Goal: Information Seeking & Learning: Learn about a topic

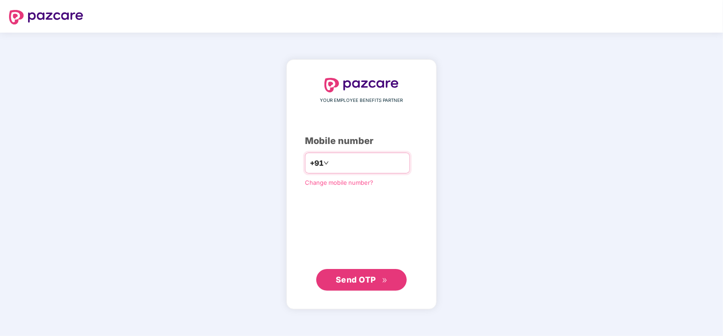
type input "**********"
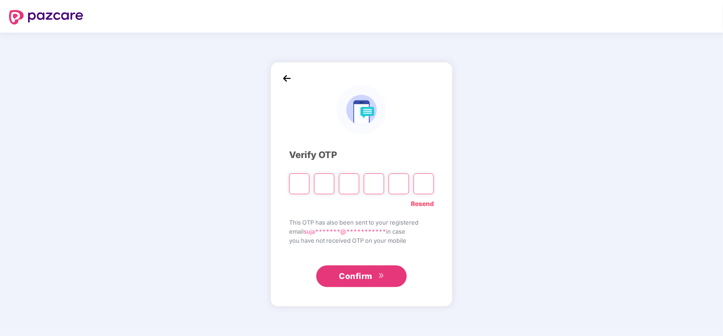
type input "*"
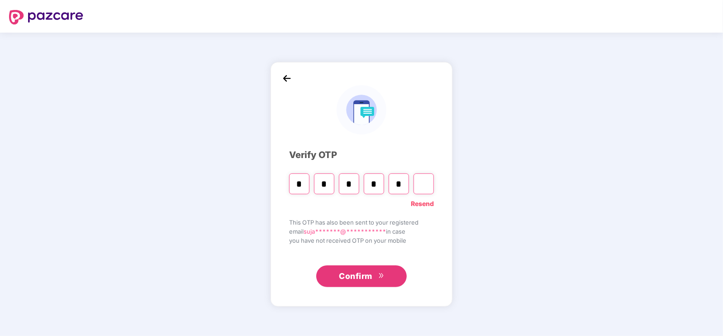
type input "*"
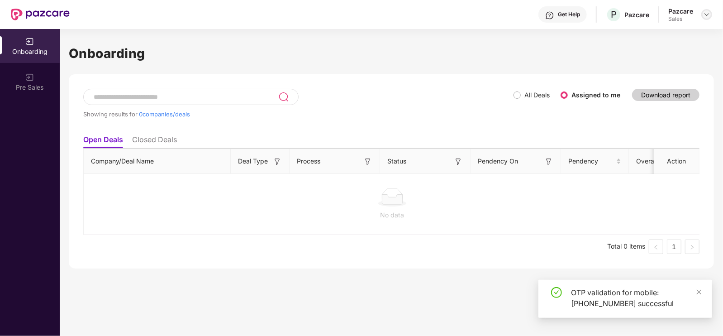
click at [706, 13] on img at bounding box center [706, 14] width 7 height 7
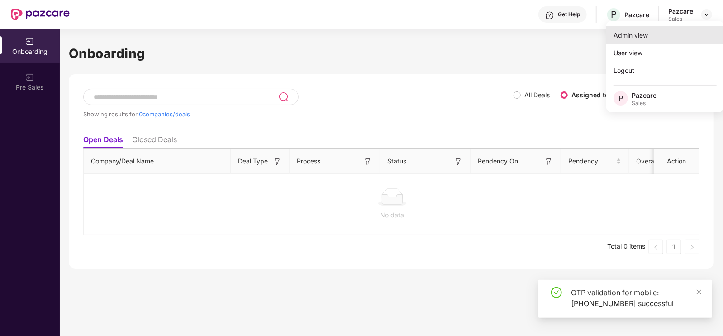
click at [653, 40] on div "Admin view" at bounding box center [665, 35] width 118 height 18
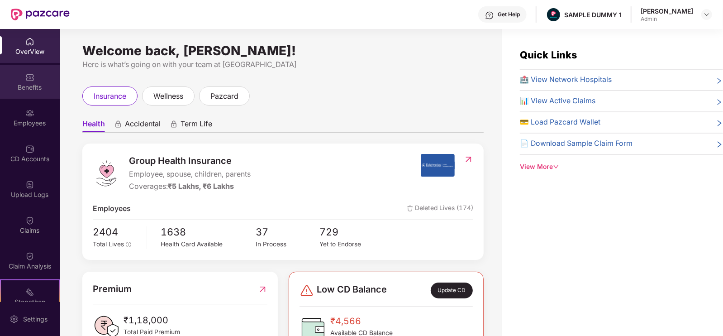
click at [30, 69] on div "Benefits" at bounding box center [30, 82] width 60 height 34
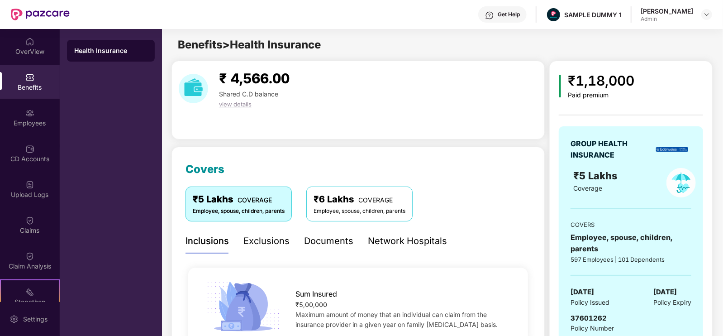
click at [282, 244] on div "Exclusions" at bounding box center [266, 241] width 46 height 14
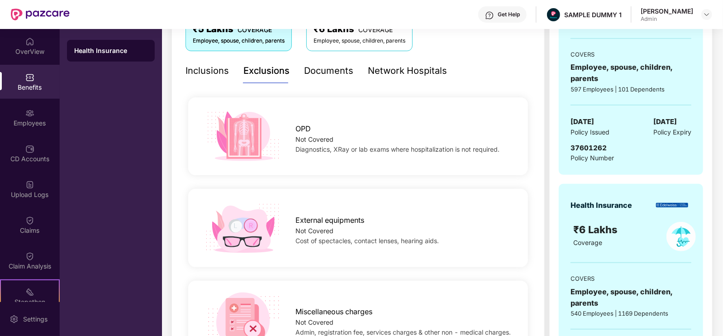
scroll to position [170, 0]
click at [346, 81] on div "Documents" at bounding box center [328, 70] width 49 height 25
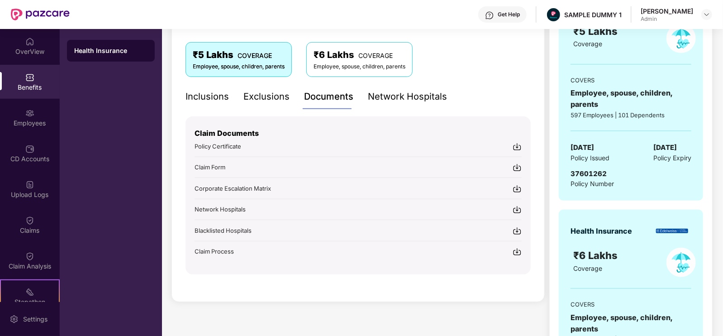
scroll to position [127, 0]
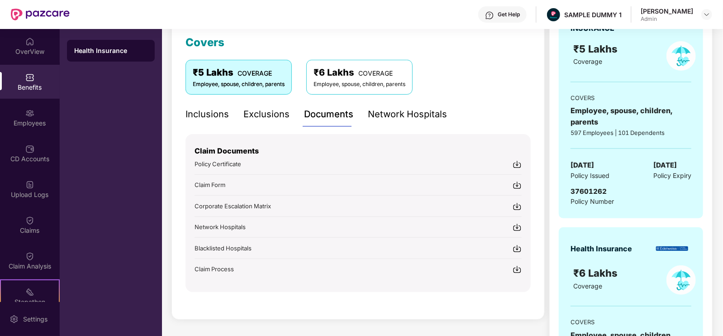
click at [427, 117] on div "Network Hospitals" at bounding box center [407, 114] width 79 height 14
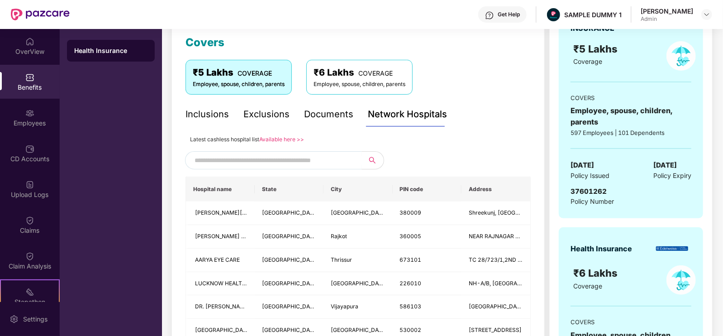
click at [309, 158] on input "text" at bounding box center [271, 160] width 155 height 14
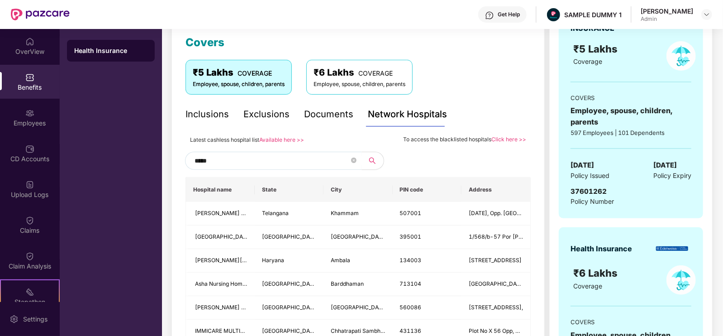
type input "******"
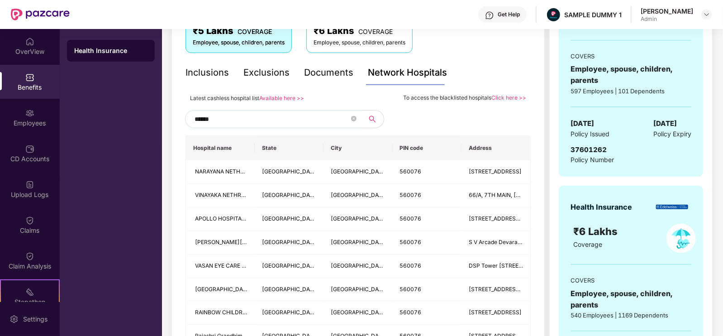
scroll to position [167, 0]
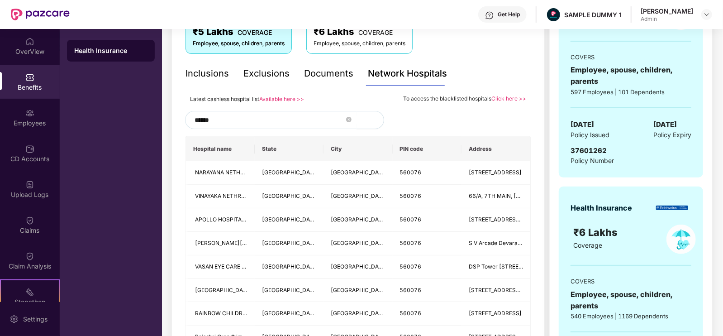
click at [357, 112] on button "button" at bounding box center [370, 120] width 28 height 18
click at [346, 115] on input "******" at bounding box center [271, 120] width 155 height 14
click at [351, 121] on icon "close-circle" at bounding box center [353, 119] width 5 height 5
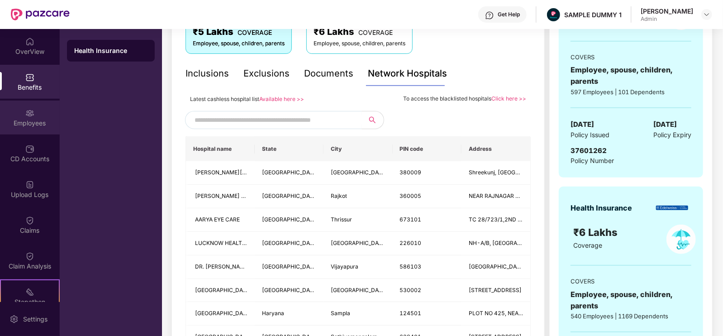
click at [22, 115] on div "Employees" at bounding box center [30, 117] width 60 height 34
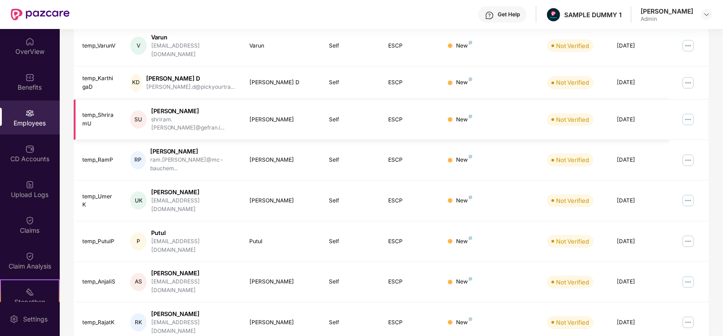
scroll to position [0, 0]
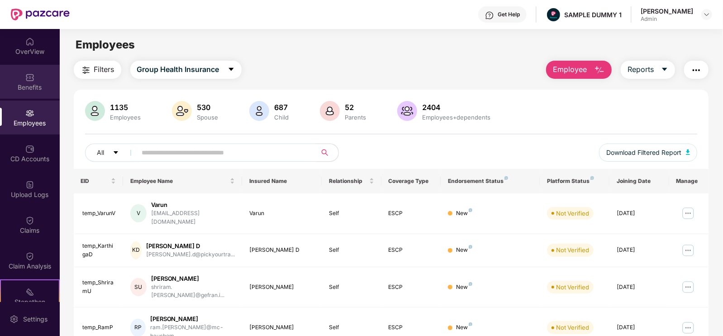
click at [37, 84] on div "Benefits" at bounding box center [30, 87] width 60 height 9
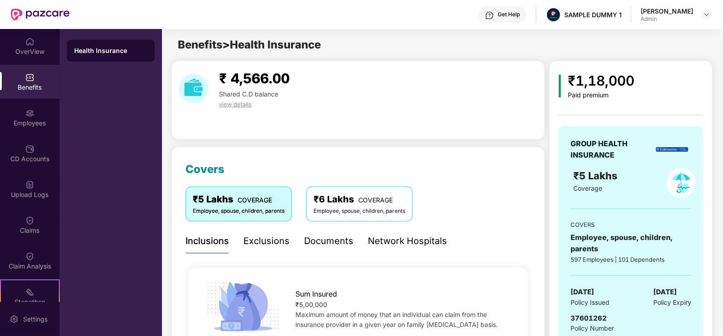
click at [412, 237] on div "Network Hospitals" at bounding box center [407, 241] width 79 height 14
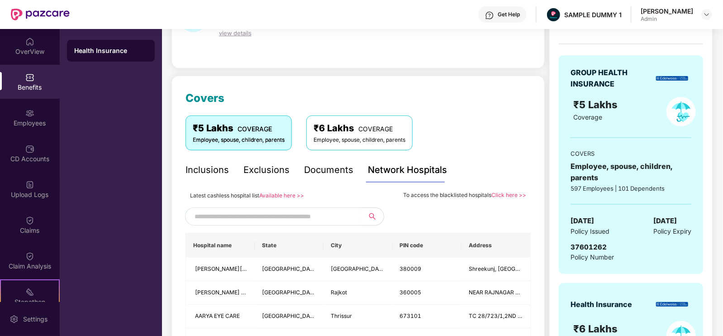
scroll to position [82, 0]
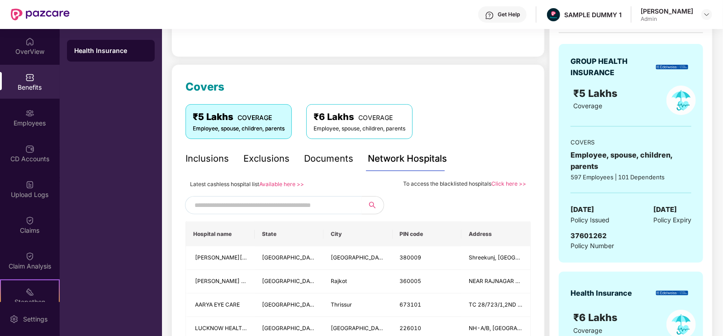
click at [330, 202] on input "text" at bounding box center [271, 205] width 155 height 14
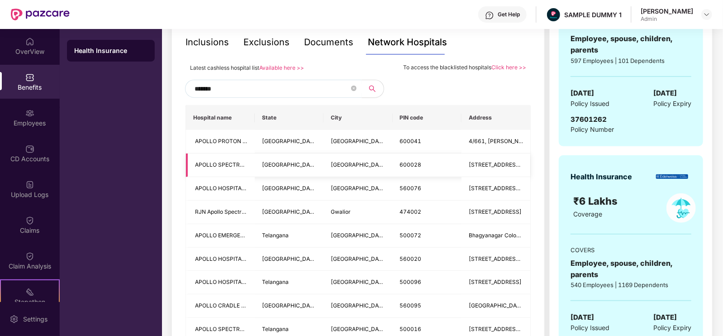
scroll to position [200, 0]
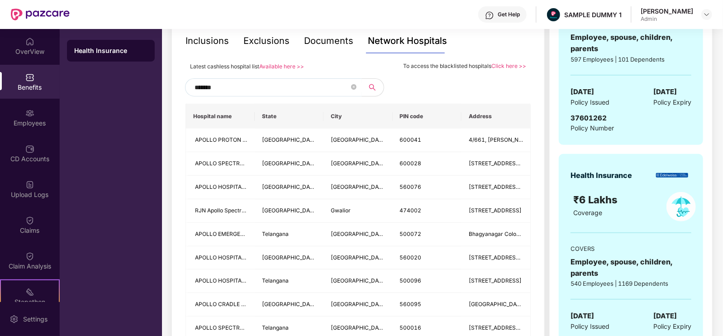
click at [230, 89] on input "******" at bounding box center [271, 88] width 155 height 14
type input "**********"
click at [356, 90] on span at bounding box center [353, 87] width 5 height 9
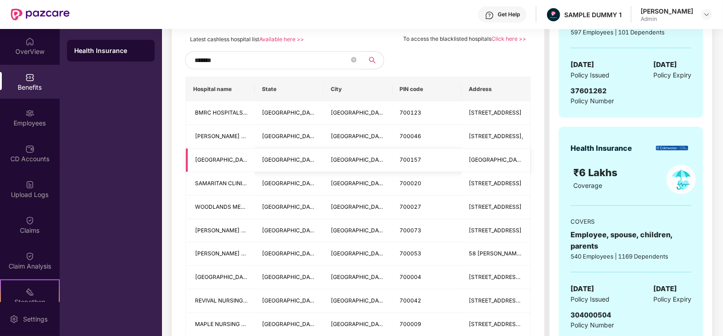
scroll to position [225, 0]
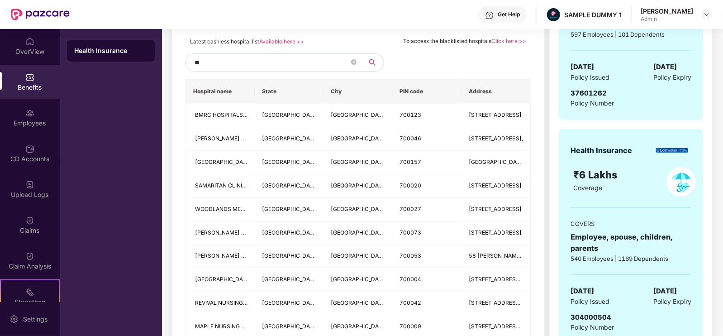
type input "*"
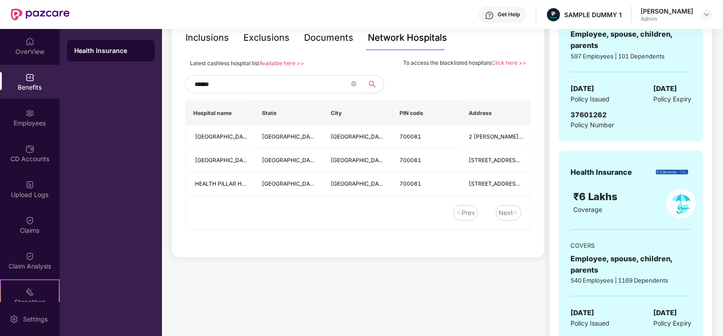
scroll to position [202, 0]
type input "*"
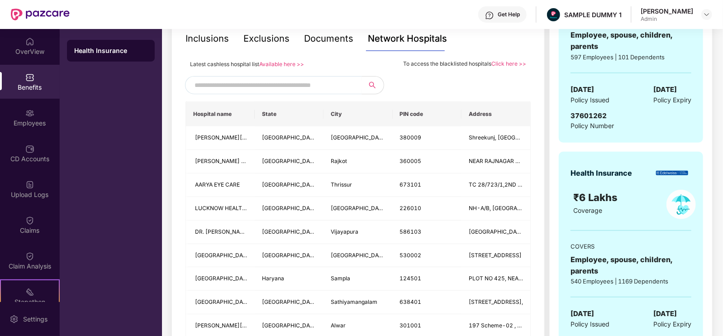
type input "*"
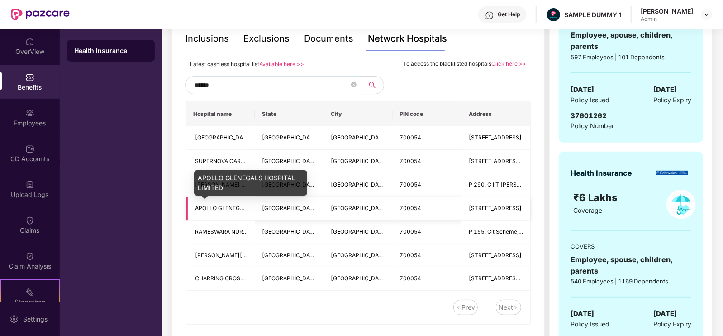
type input "******"
click at [227, 207] on span "APOLLO GLENEGALS HOSPITAL LIMITED" at bounding box center [248, 207] width 106 height 7
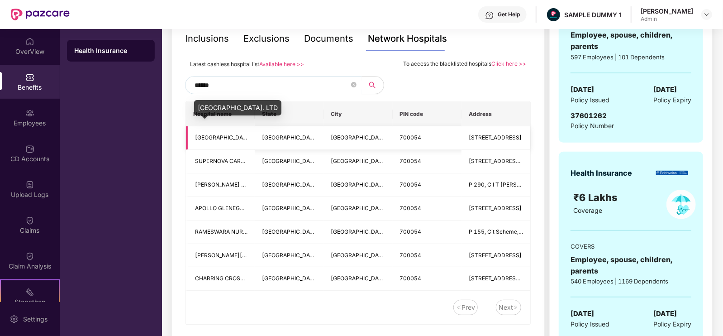
click at [232, 137] on span "NORTH CITY HOSPITAL & NEURO INSTITUTE PVT. LTD" at bounding box center [230, 137] width 70 height 7
click at [354, 85] on icon "close-circle" at bounding box center [353, 84] width 5 height 5
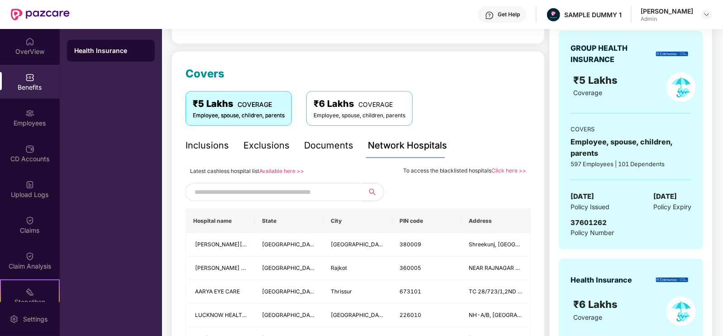
scroll to position [120, 0]
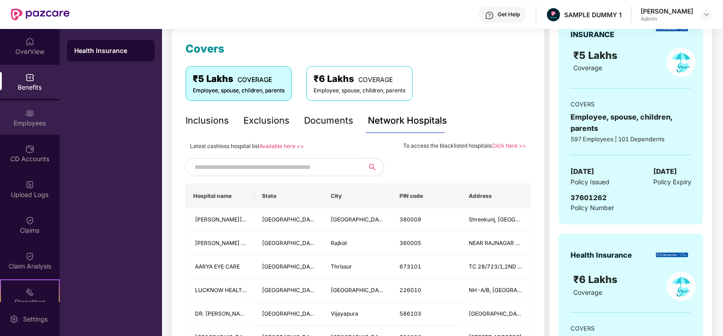
click at [47, 119] on div "Employees" at bounding box center [30, 122] width 60 height 9
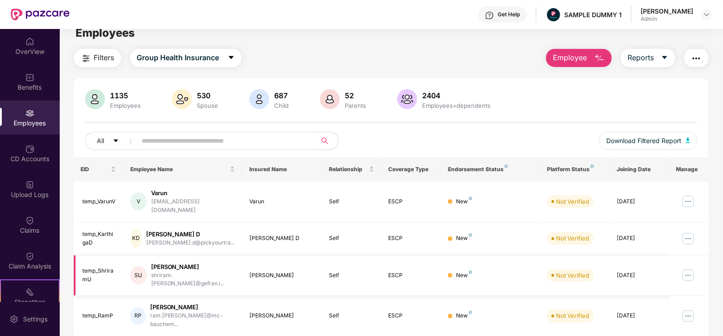
scroll to position [0, 0]
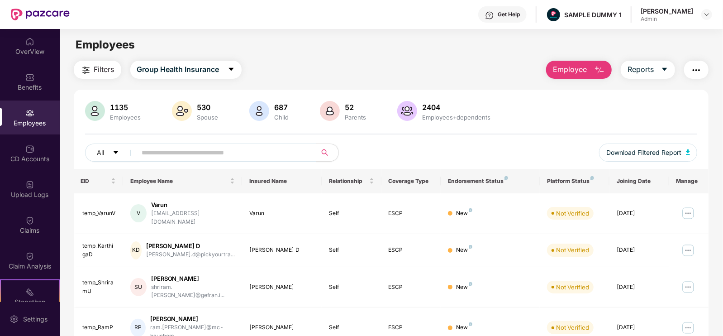
click at [555, 71] on span "Employee" at bounding box center [570, 69] width 34 height 11
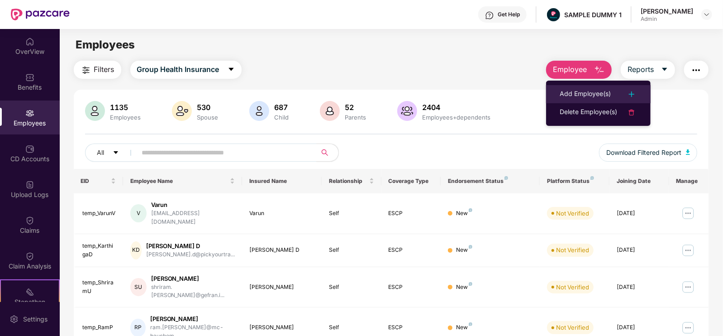
click at [564, 89] on div "Add Employee(s)" at bounding box center [584, 94] width 51 height 11
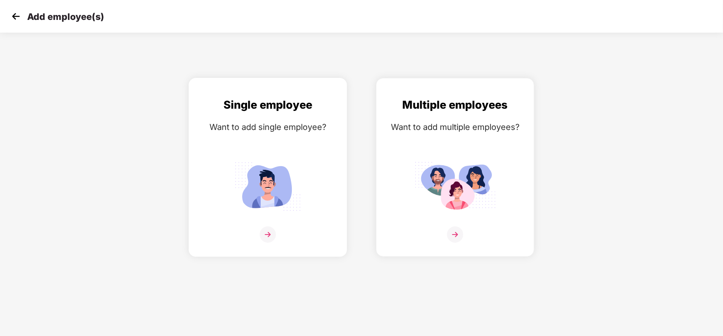
click at [308, 180] on img at bounding box center [267, 186] width 81 height 57
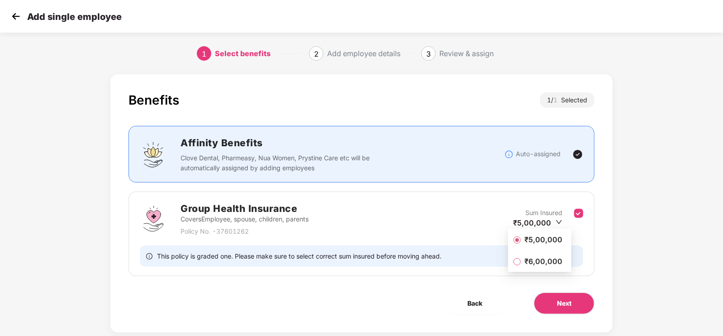
click at [559, 237] on span "₹5,00,000" at bounding box center [543, 239] width 45 height 10
click at [574, 299] on button "Next" at bounding box center [564, 303] width 61 height 22
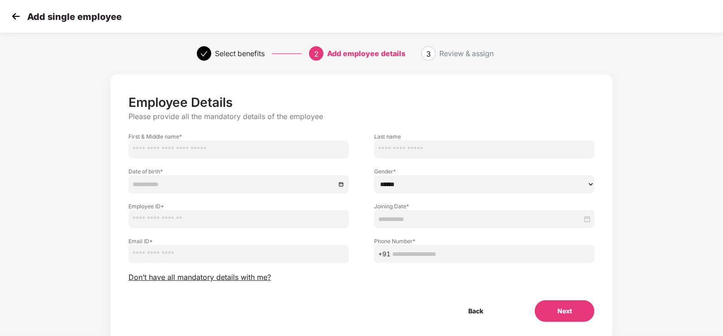
click at [19, 15] on img at bounding box center [16, 16] width 14 height 14
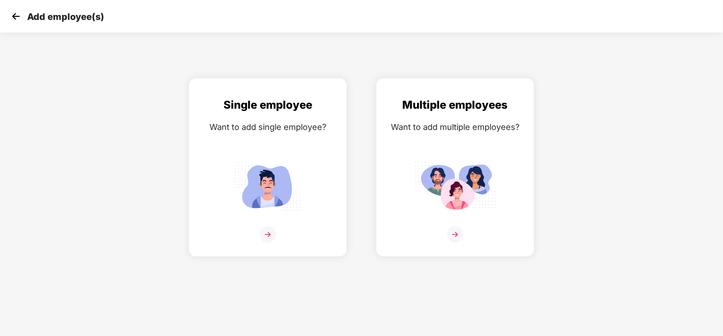
click at [19, 15] on img at bounding box center [16, 16] width 14 height 14
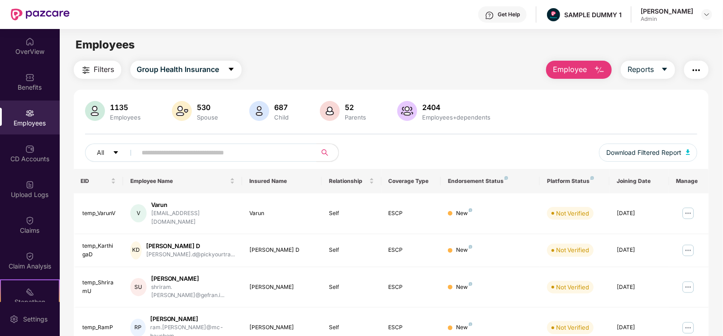
click at [591, 71] on button "Employee" at bounding box center [579, 70] width 66 height 18
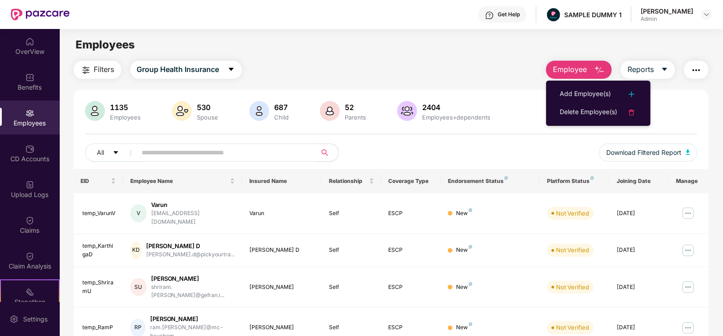
click at [591, 73] on button "Employee" at bounding box center [579, 70] width 66 height 18
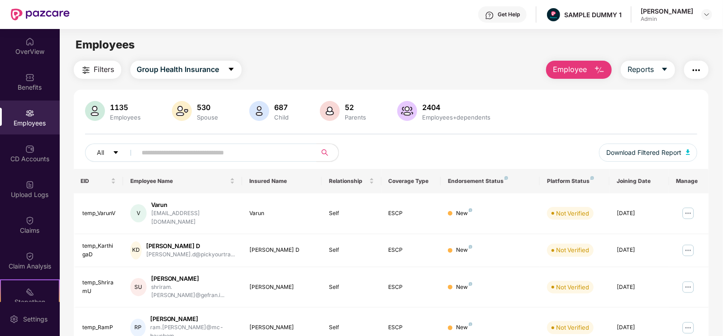
click at [591, 73] on button "Employee" at bounding box center [579, 70] width 66 height 18
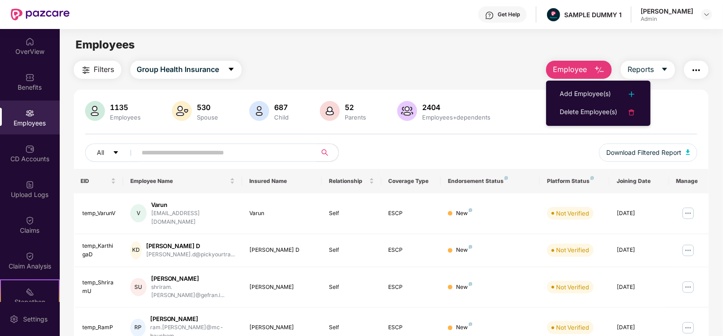
click at [572, 66] on span "Employee" at bounding box center [570, 69] width 34 height 11
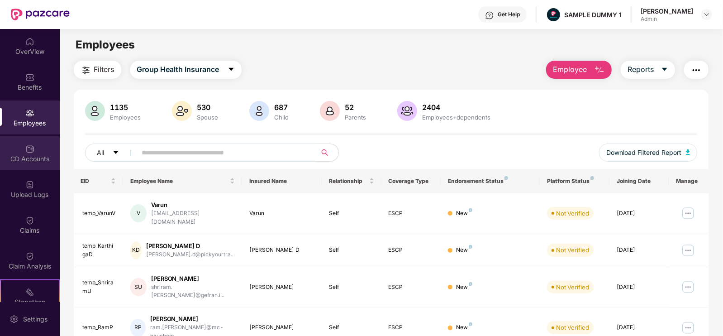
click at [42, 156] on div "CD Accounts" at bounding box center [30, 158] width 60 height 9
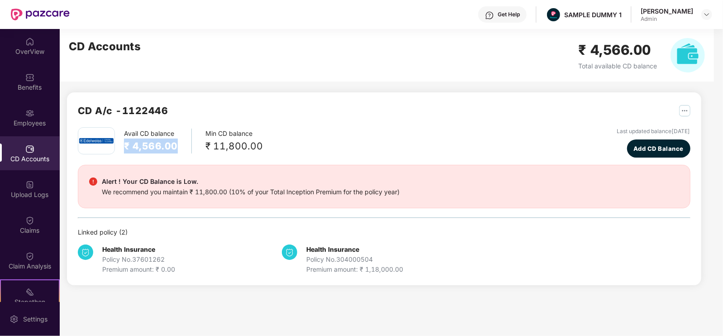
drag, startPoint x: 127, startPoint y: 146, endPoint x: 179, endPoint y: 147, distance: 52.5
click at [179, 147] on div "Avail CD balance ₹ 4,566.00" at bounding box center [158, 140] width 68 height 25
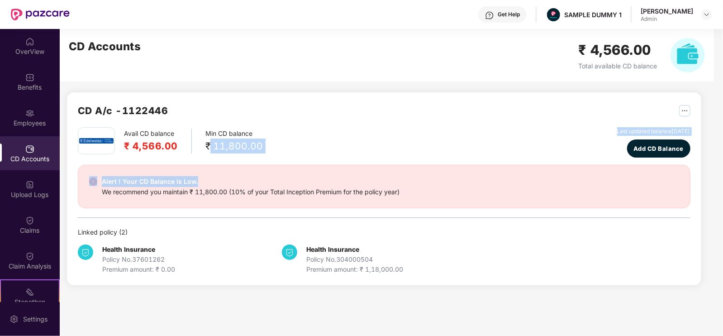
drag, startPoint x: 210, startPoint y: 150, endPoint x: 258, endPoint y: 158, distance: 48.6
click at [258, 158] on div "Avail CD balance ₹ 4,566.00 Min CD balance ₹ 11,800.00 Last updated balance 23 …" at bounding box center [384, 200] width 612 height 147
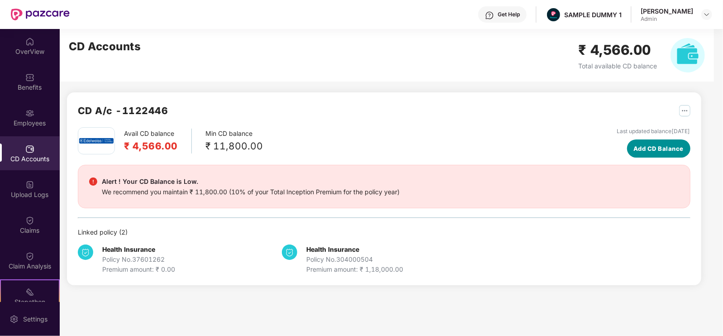
click at [633, 152] on span "Add CD Balance" at bounding box center [658, 148] width 50 height 9
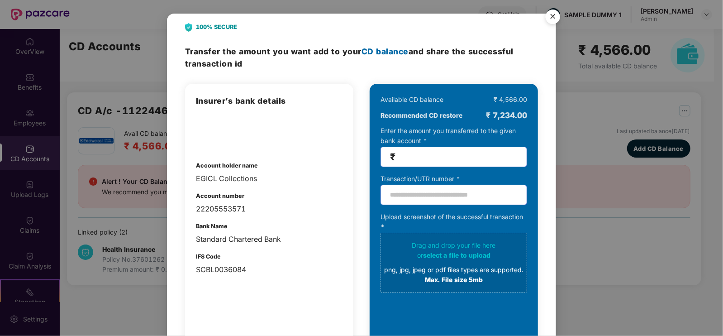
click at [550, 17] on img "Close" at bounding box center [552, 17] width 25 height 25
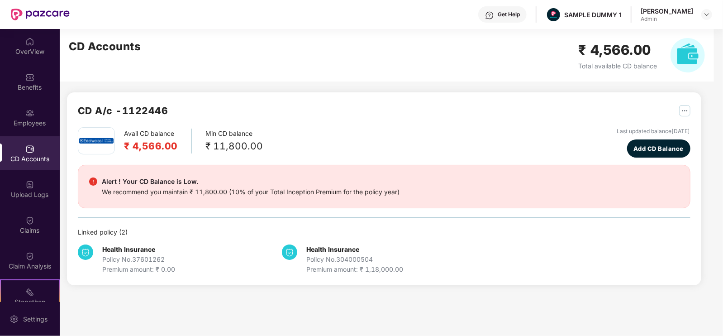
click at [123, 157] on div "Avail CD balance ₹ 4,566.00 Min CD balance ₹ 11,800.00 Last updated balance 23 …" at bounding box center [384, 142] width 612 height 30
drag, startPoint x: 134, startPoint y: 149, endPoint x: 169, endPoint y: 153, distance: 35.1
click at [169, 153] on div "Avail CD balance ₹ 4,566.00 Min CD balance ₹ 11,800.00" at bounding box center [170, 140] width 185 height 27
click at [180, 153] on div "Avail CD balance ₹ 4,566.00 Min CD balance ₹ 11,800.00" at bounding box center [170, 140] width 185 height 27
click at [45, 197] on div "Upload Logs" at bounding box center [30, 194] width 60 height 9
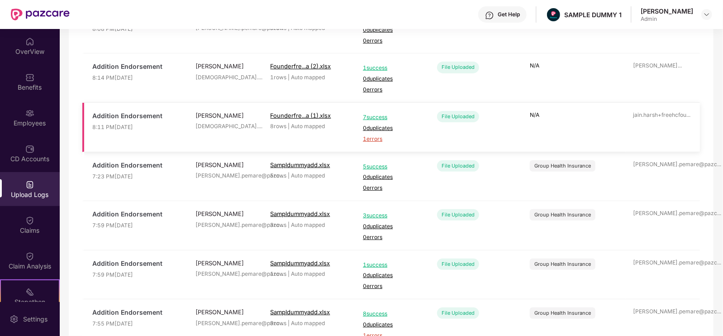
scroll to position [251, 0]
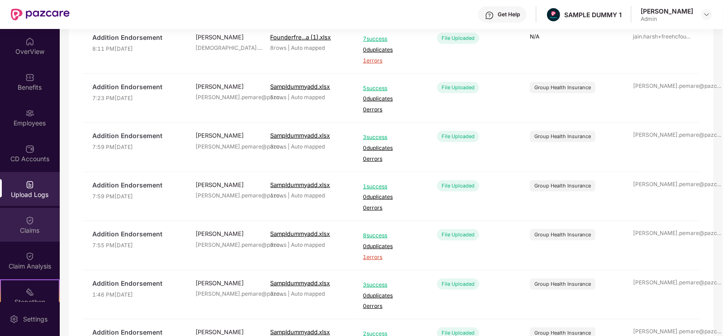
click at [18, 232] on div "Claims" at bounding box center [30, 230] width 60 height 9
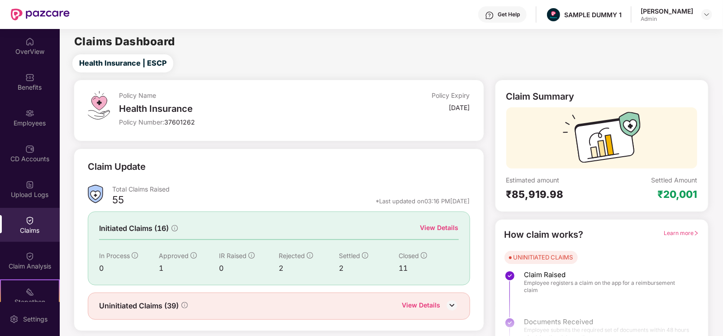
scroll to position [18, 0]
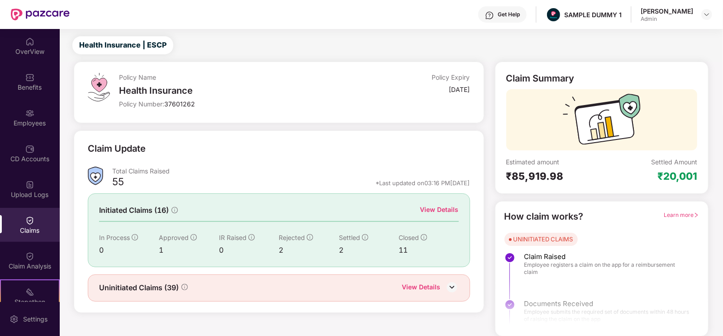
click at [423, 209] on div "View Details" at bounding box center [439, 209] width 38 height 10
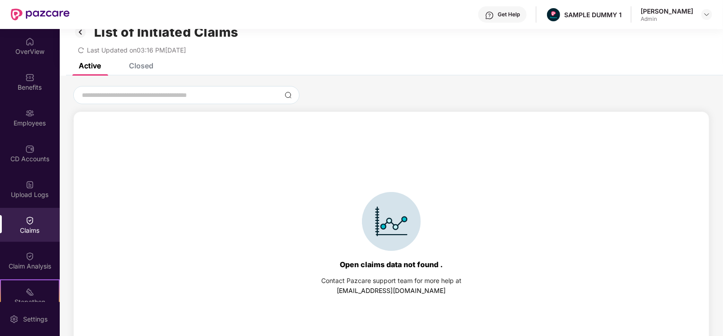
scroll to position [0, 0]
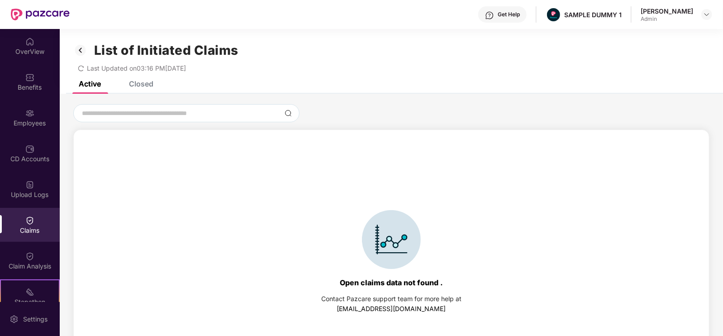
click at [147, 85] on div "Closed" at bounding box center [141, 83] width 24 height 9
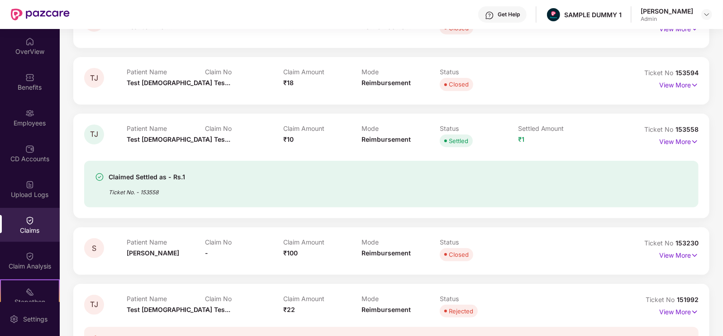
scroll to position [129, 0]
click at [664, 143] on p "View More" at bounding box center [678, 140] width 39 height 12
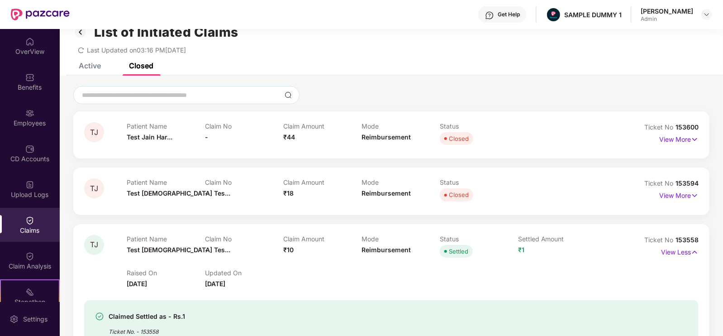
scroll to position [0, 0]
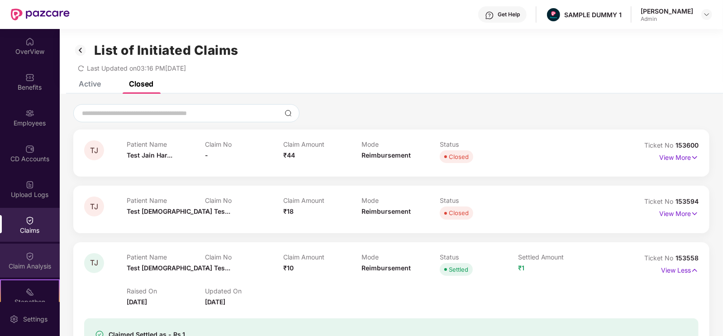
click at [33, 265] on div "Claim Analysis" at bounding box center [30, 265] width 60 height 9
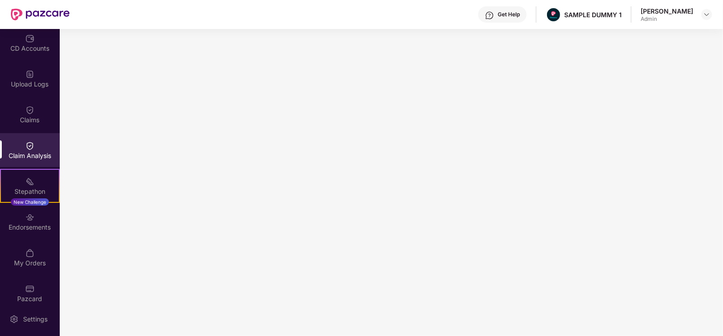
scroll to position [120, 0]
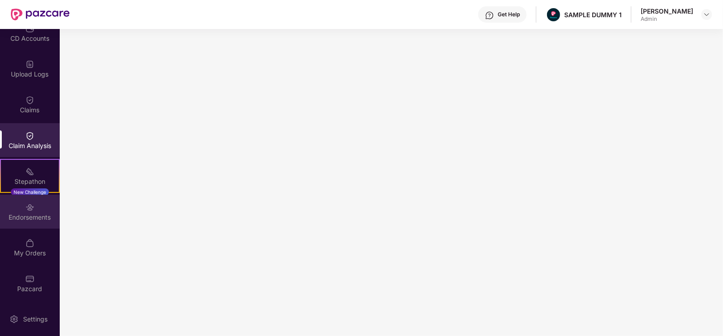
click at [36, 226] on div "Endorsements" at bounding box center [30, 211] width 60 height 34
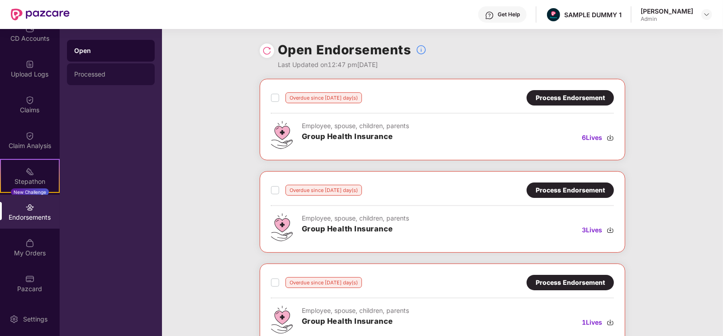
click at [99, 76] on div "Processed" at bounding box center [110, 74] width 73 height 7
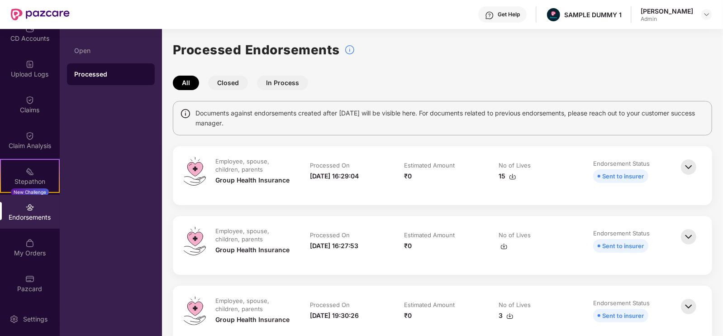
click at [233, 87] on button "Closed" at bounding box center [228, 83] width 40 height 14
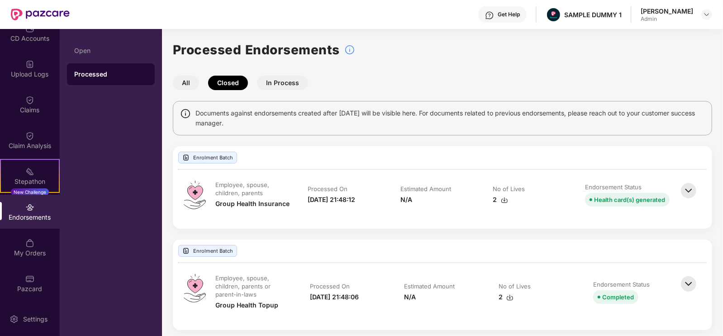
click at [293, 87] on button "In Process" at bounding box center [282, 83] width 51 height 14
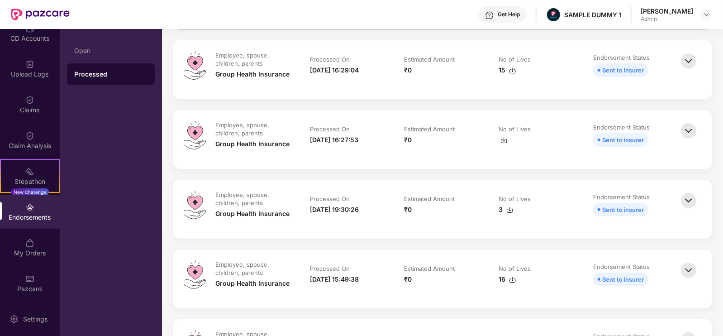
scroll to position [0, 0]
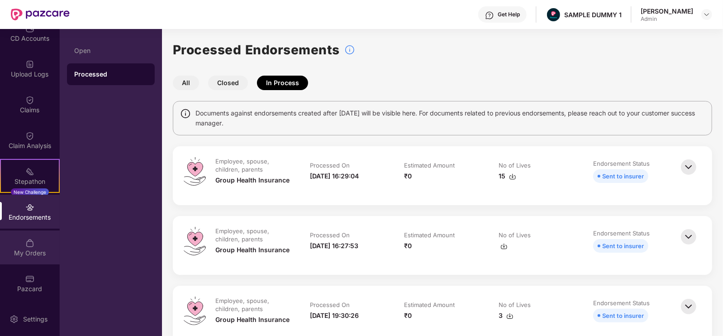
click at [33, 249] on div "My Orders" at bounding box center [30, 252] width 60 height 9
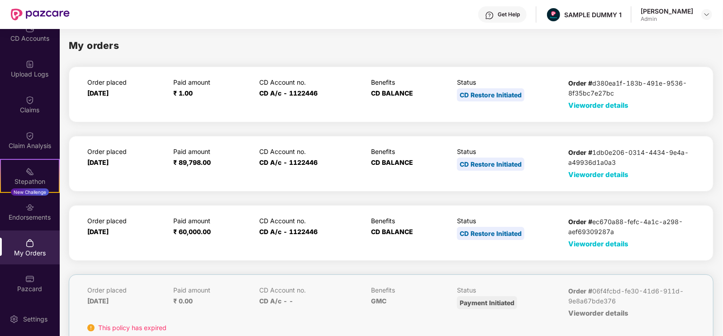
click at [588, 243] on span "View order details" at bounding box center [598, 243] width 60 height 9
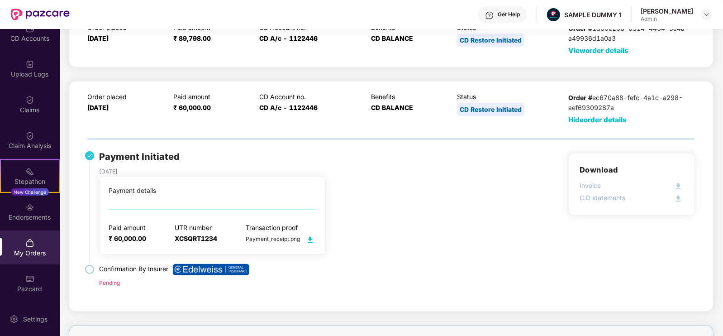
scroll to position [124, 0]
click at [284, 237] on span "Payment_receipt.png" at bounding box center [281, 238] width 70 height 7
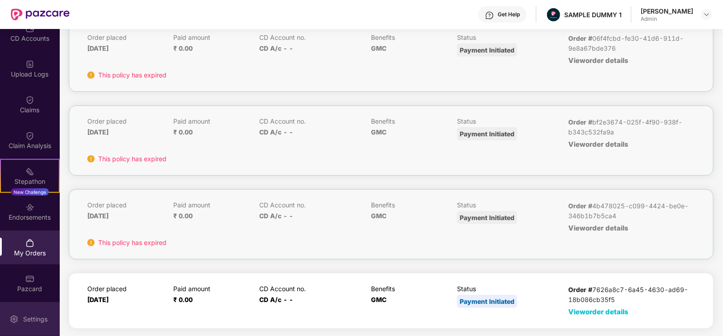
scroll to position [431, 0]
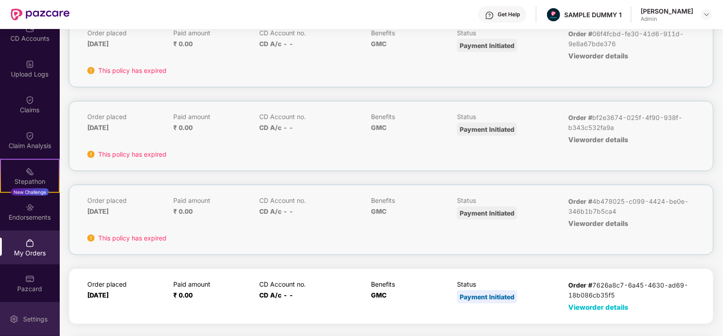
click at [29, 315] on div "Settings" at bounding box center [35, 318] width 30 height 9
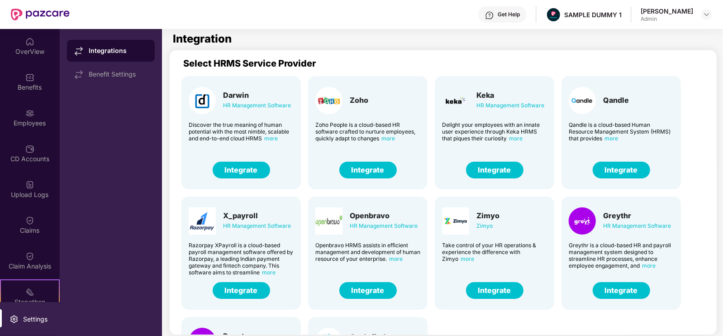
click at [519, 14] on div "Get Help" at bounding box center [508, 14] width 22 height 7
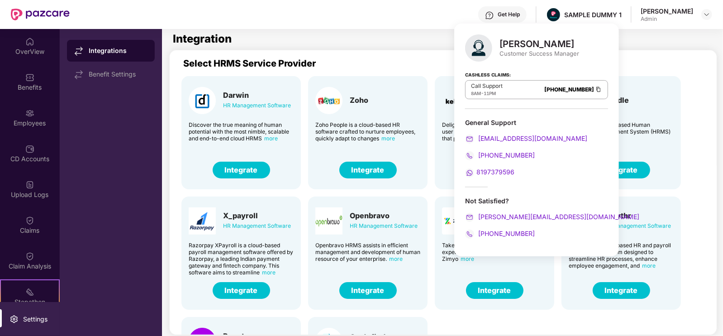
click at [526, 8] on div "Get Help" at bounding box center [502, 14] width 48 height 16
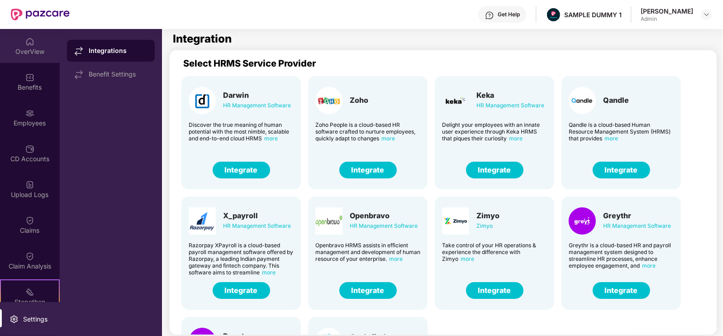
click at [37, 45] on div "OverView" at bounding box center [30, 46] width 60 height 34
